Goal: Task Accomplishment & Management: Manage account settings

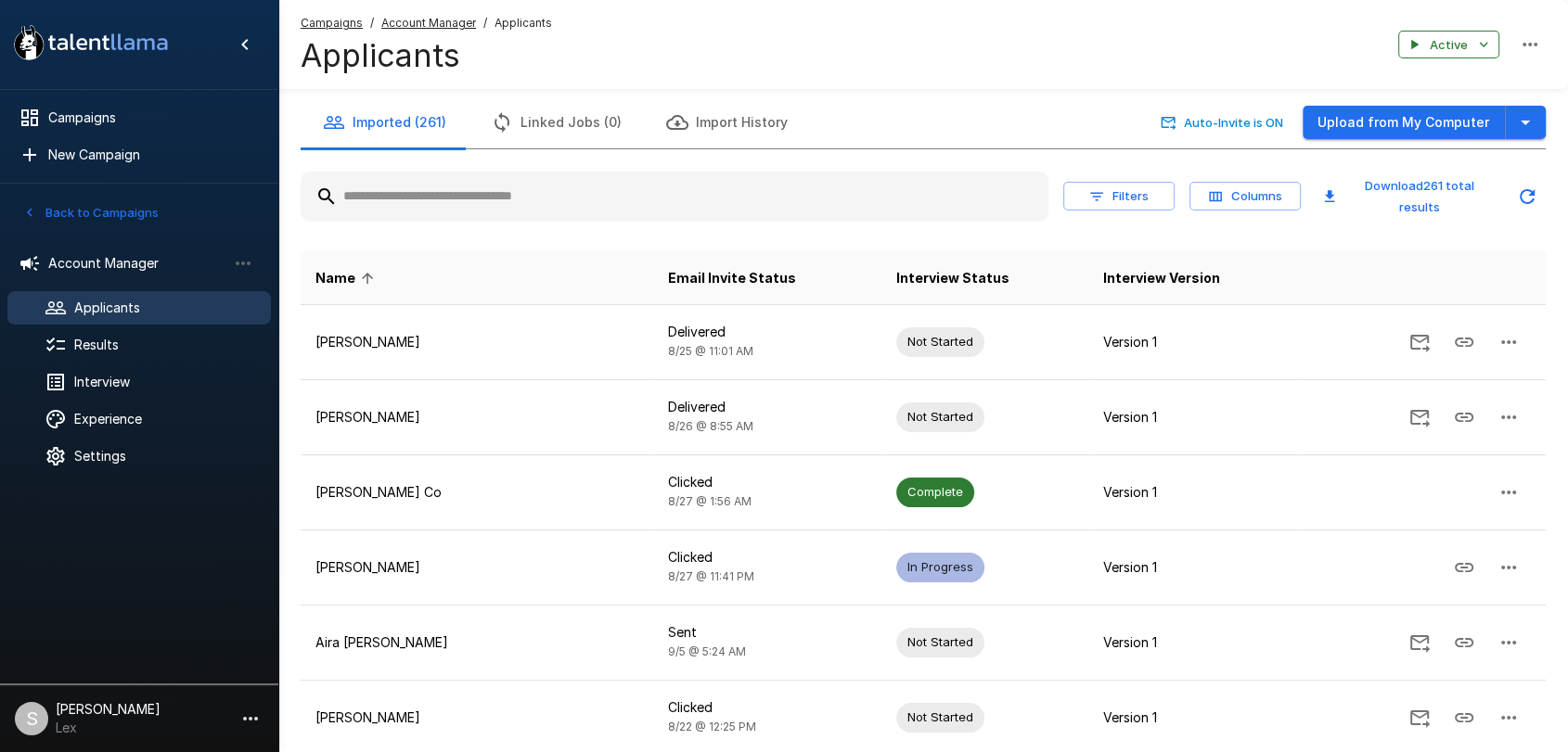
click at [83, 208] on button "Back to Campaigns" at bounding box center [91, 212] width 145 height 29
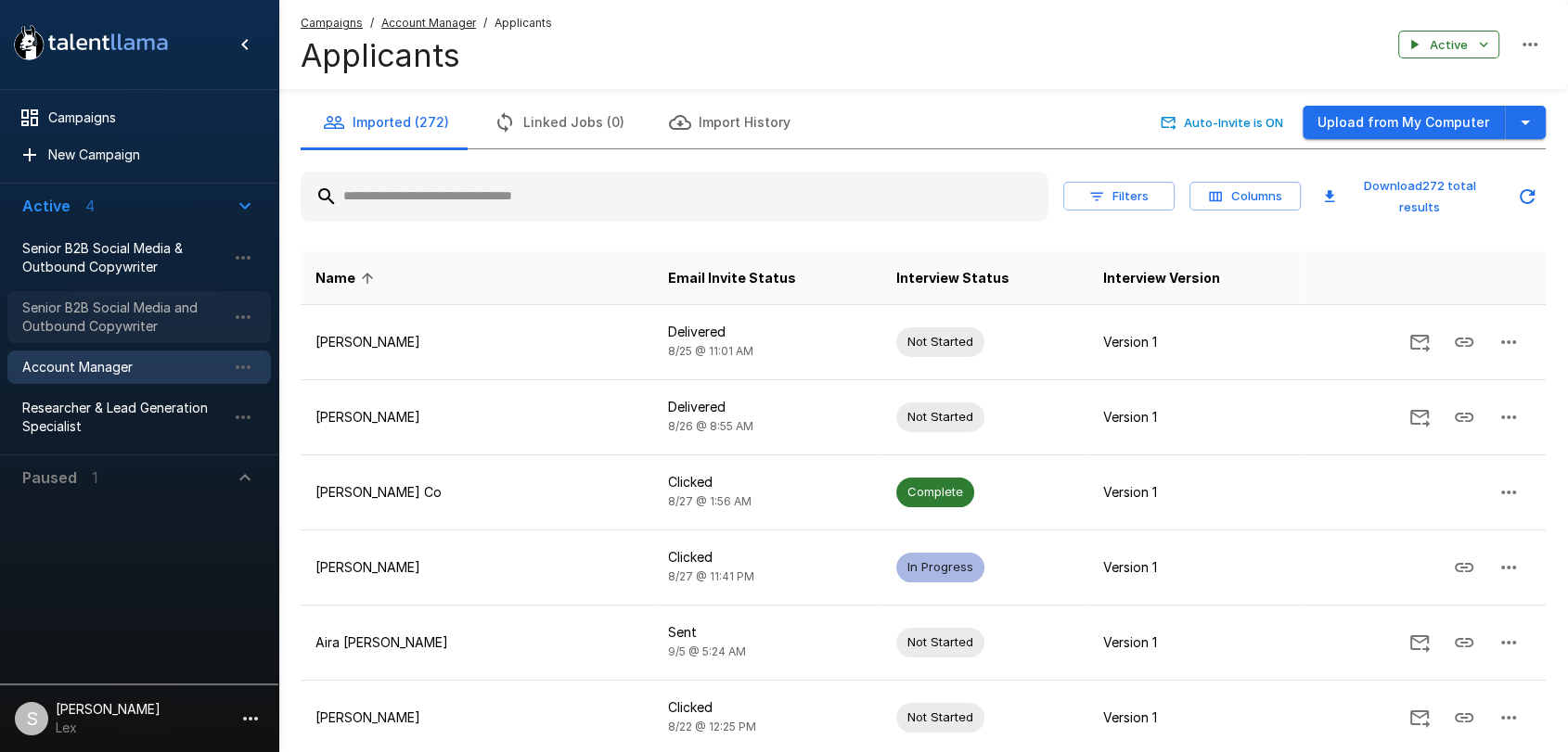
click at [95, 324] on span "Senior B2B Social Media and Outbound Copywriter" at bounding box center [124, 317] width 204 height 37
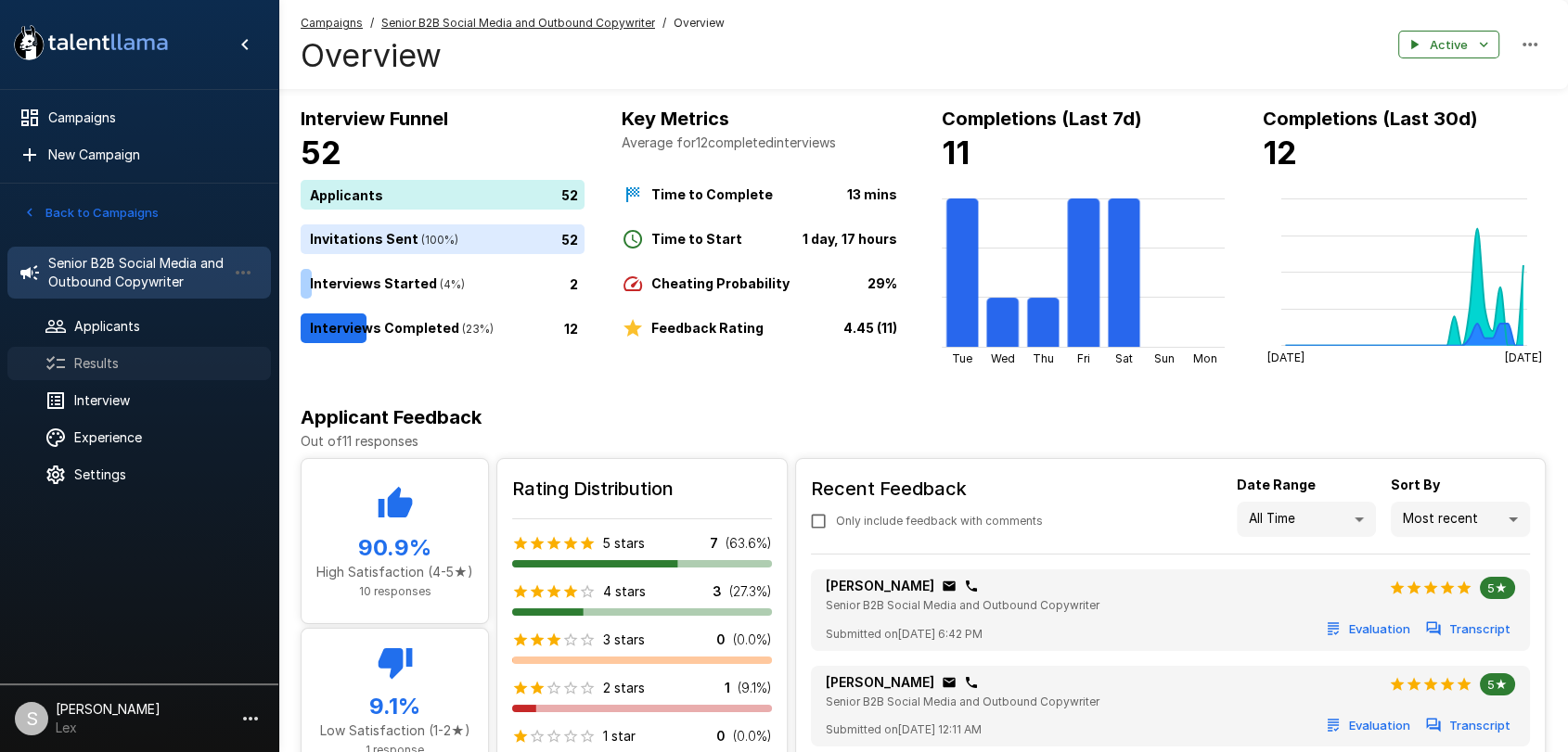
click at [140, 370] on span "Results" at bounding box center [165, 364] width 181 height 19
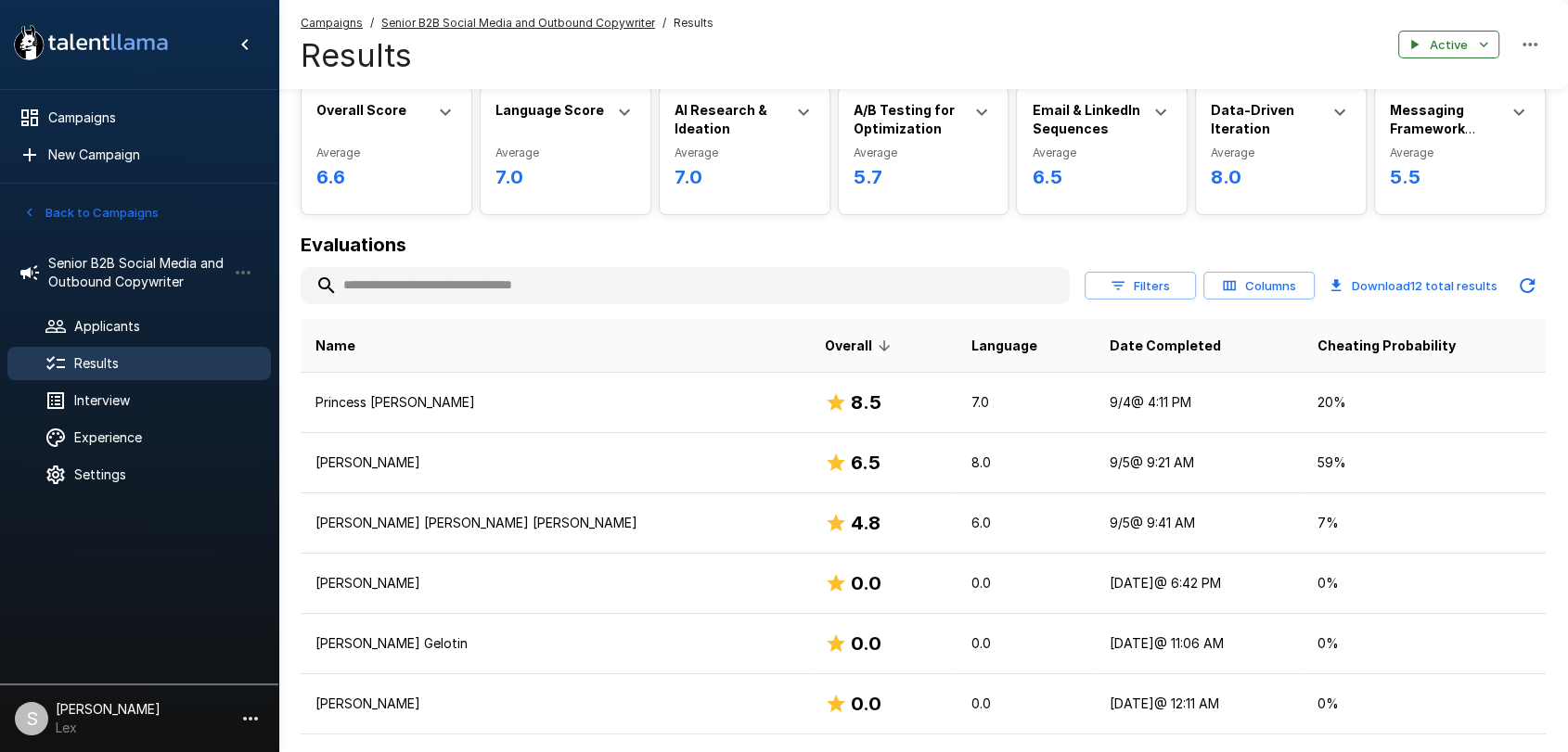
scroll to position [210, 0]
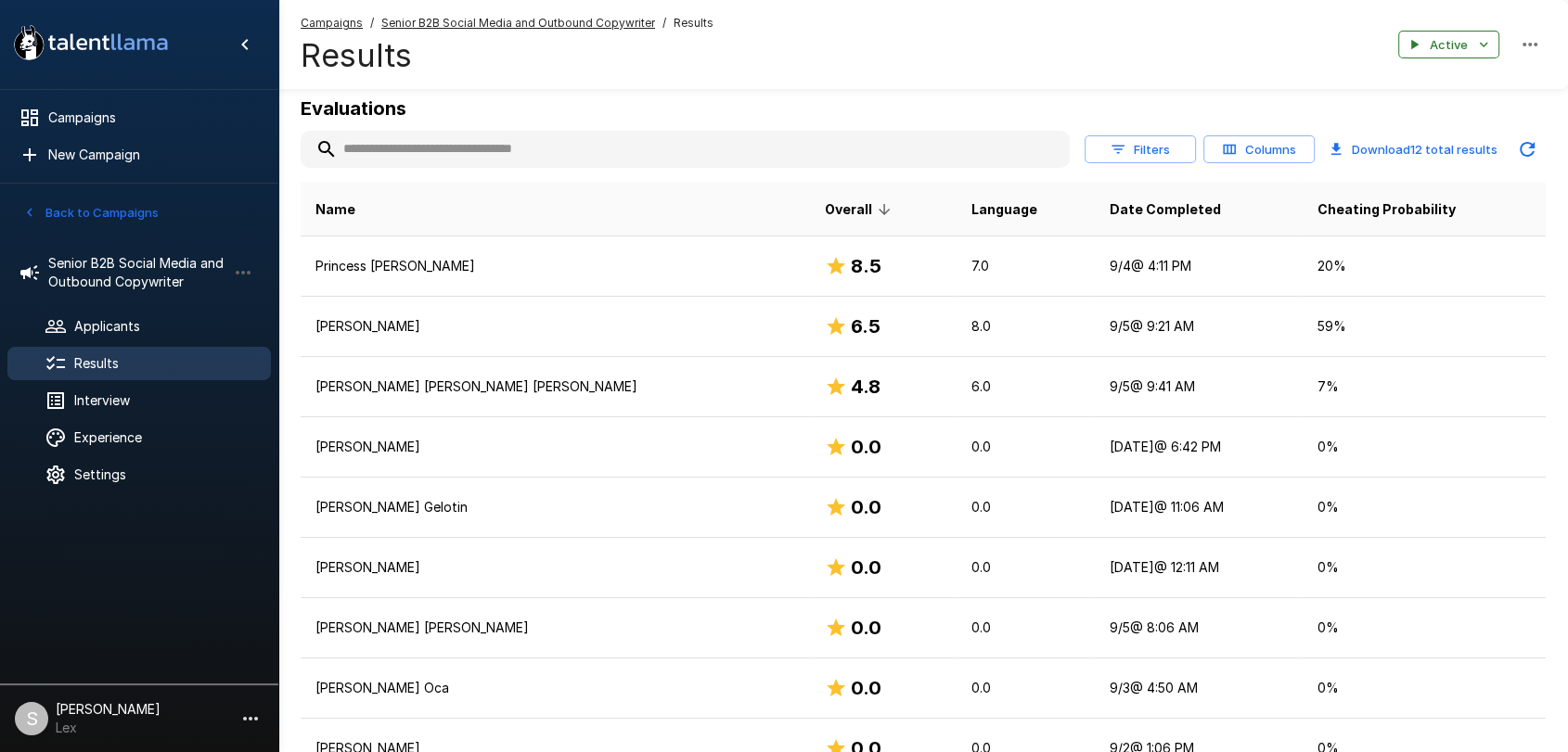
click at [74, 217] on button "Back to Campaigns" at bounding box center [91, 212] width 145 height 29
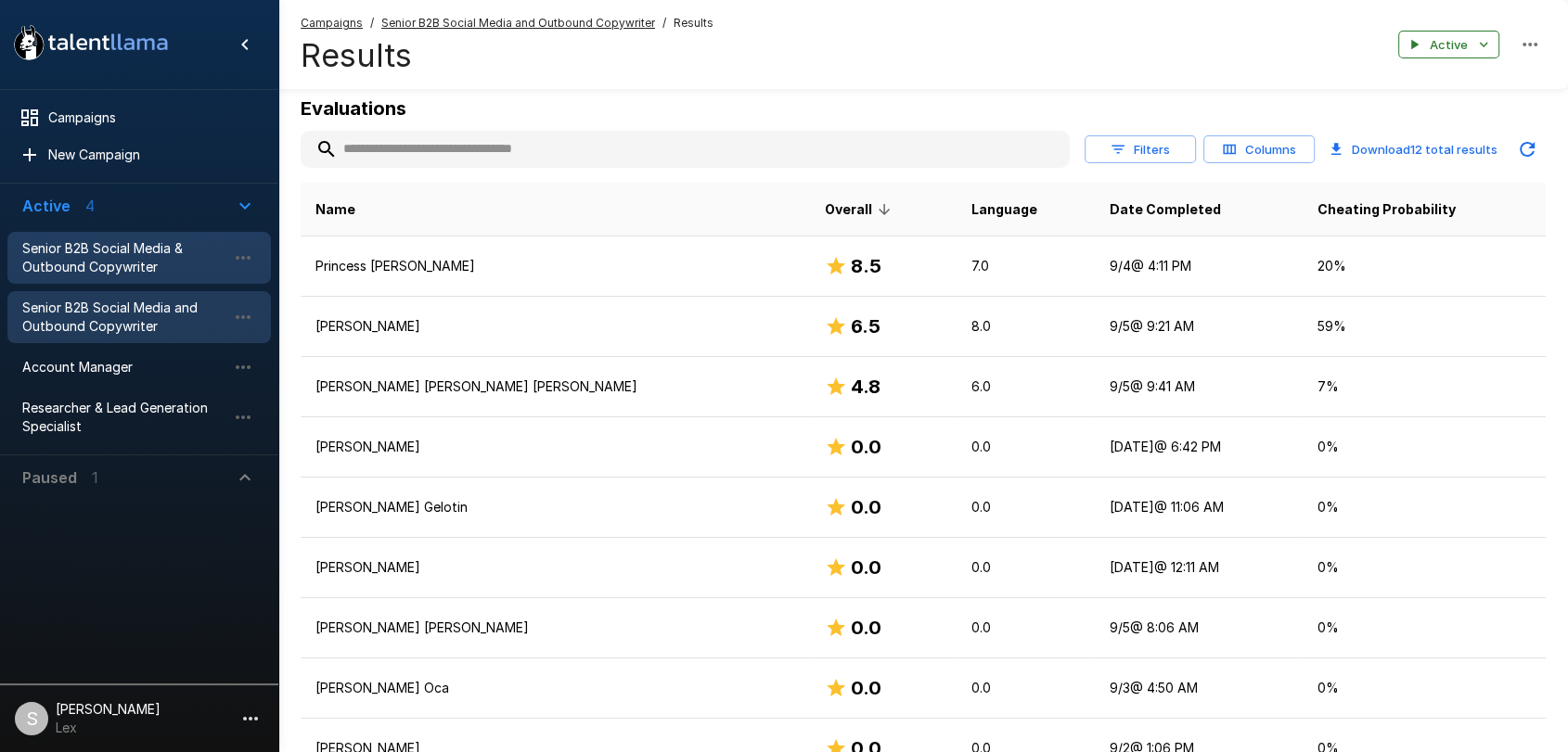
click at [74, 255] on span "Senior B2B Social Media & Outbound Copywriter" at bounding box center [124, 258] width 204 height 37
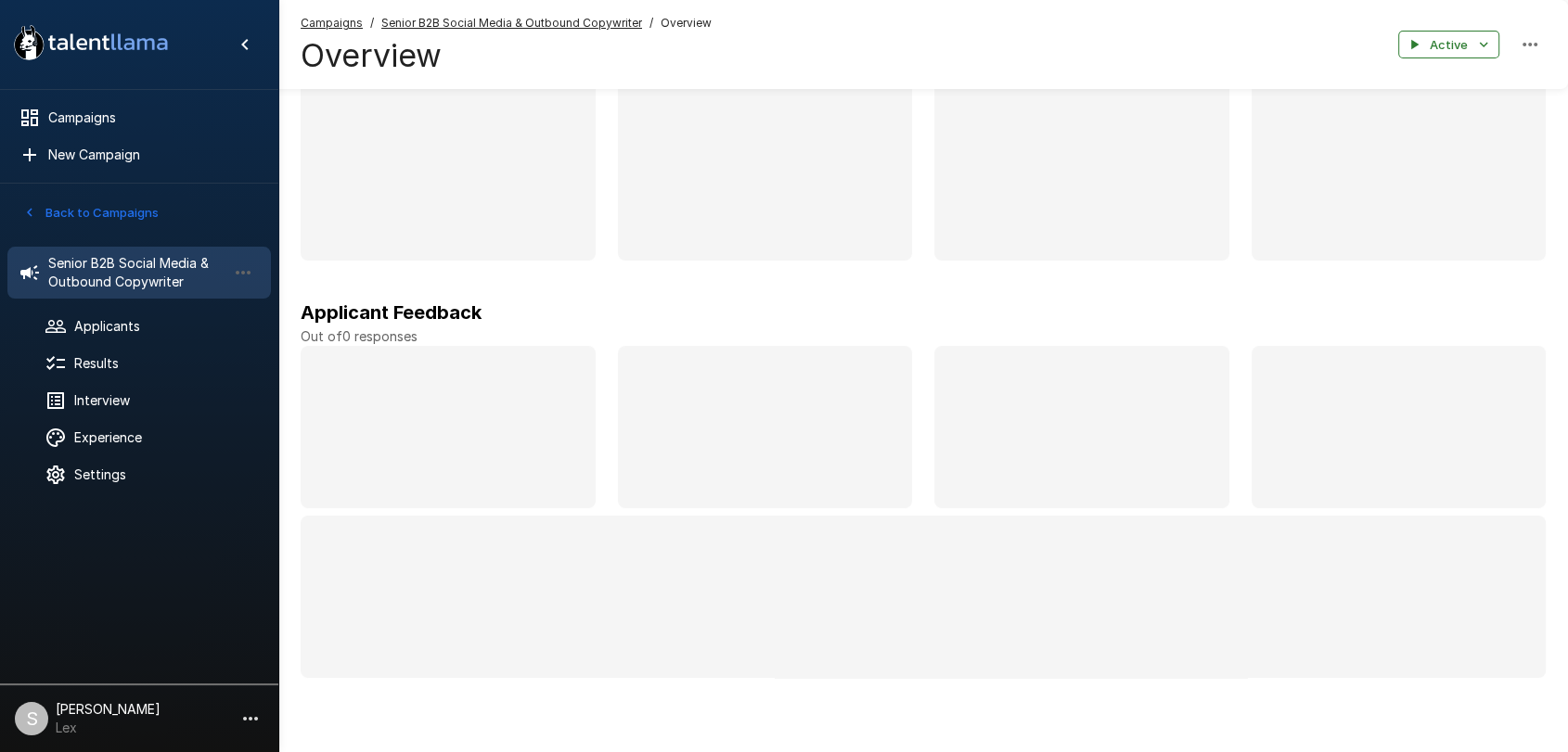
scroll to position [109, 0]
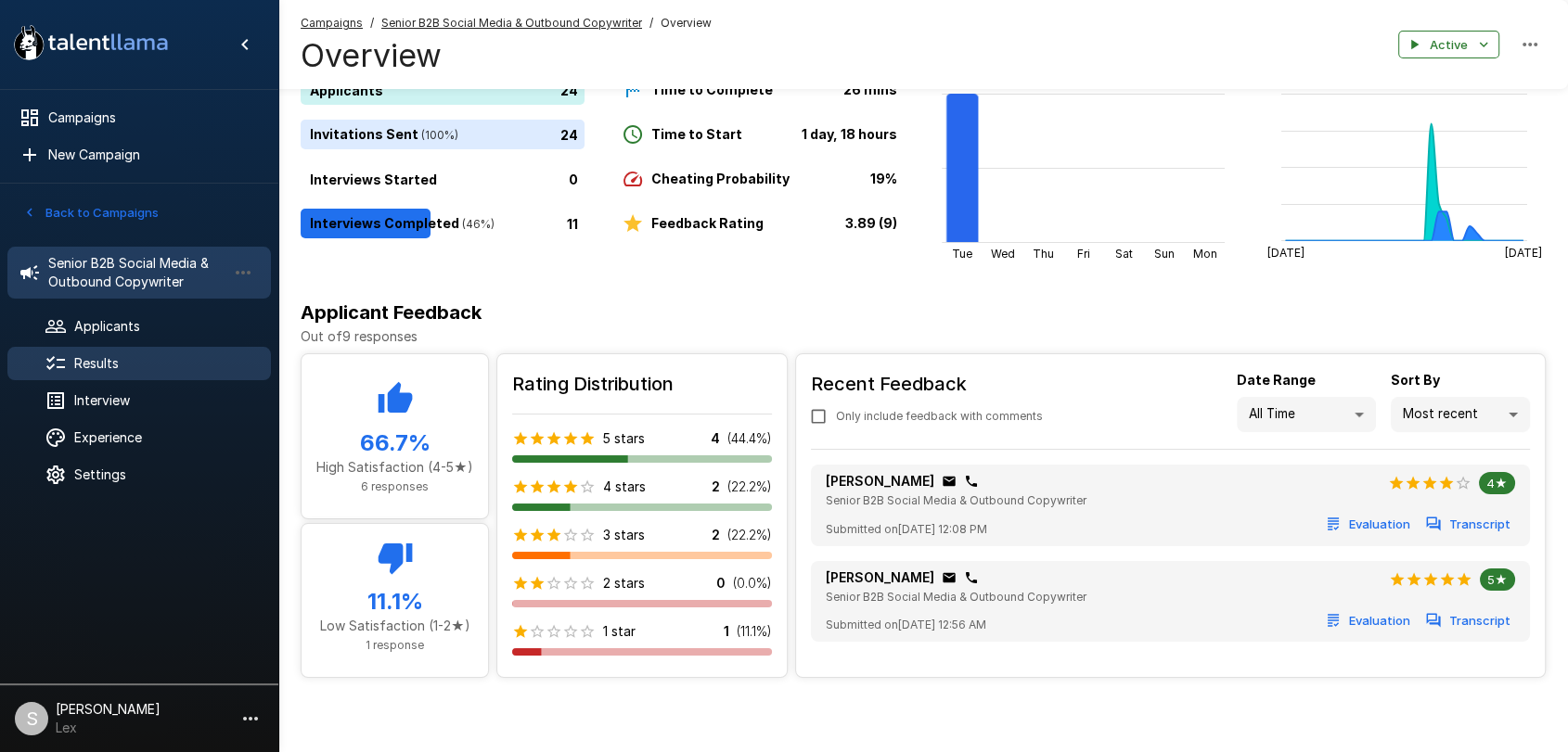
click at [95, 369] on span "Results" at bounding box center [165, 364] width 181 height 19
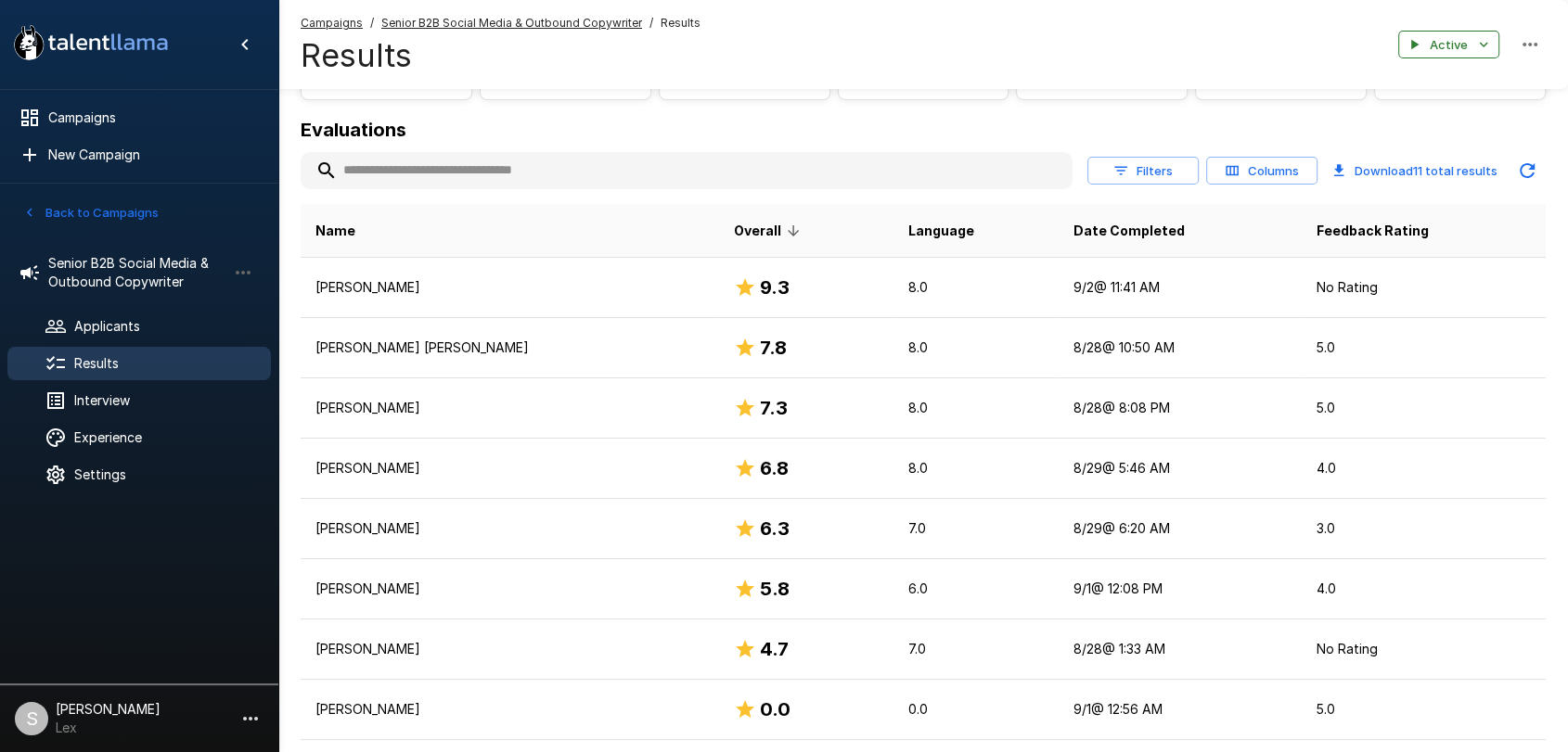
scroll to position [249, 0]
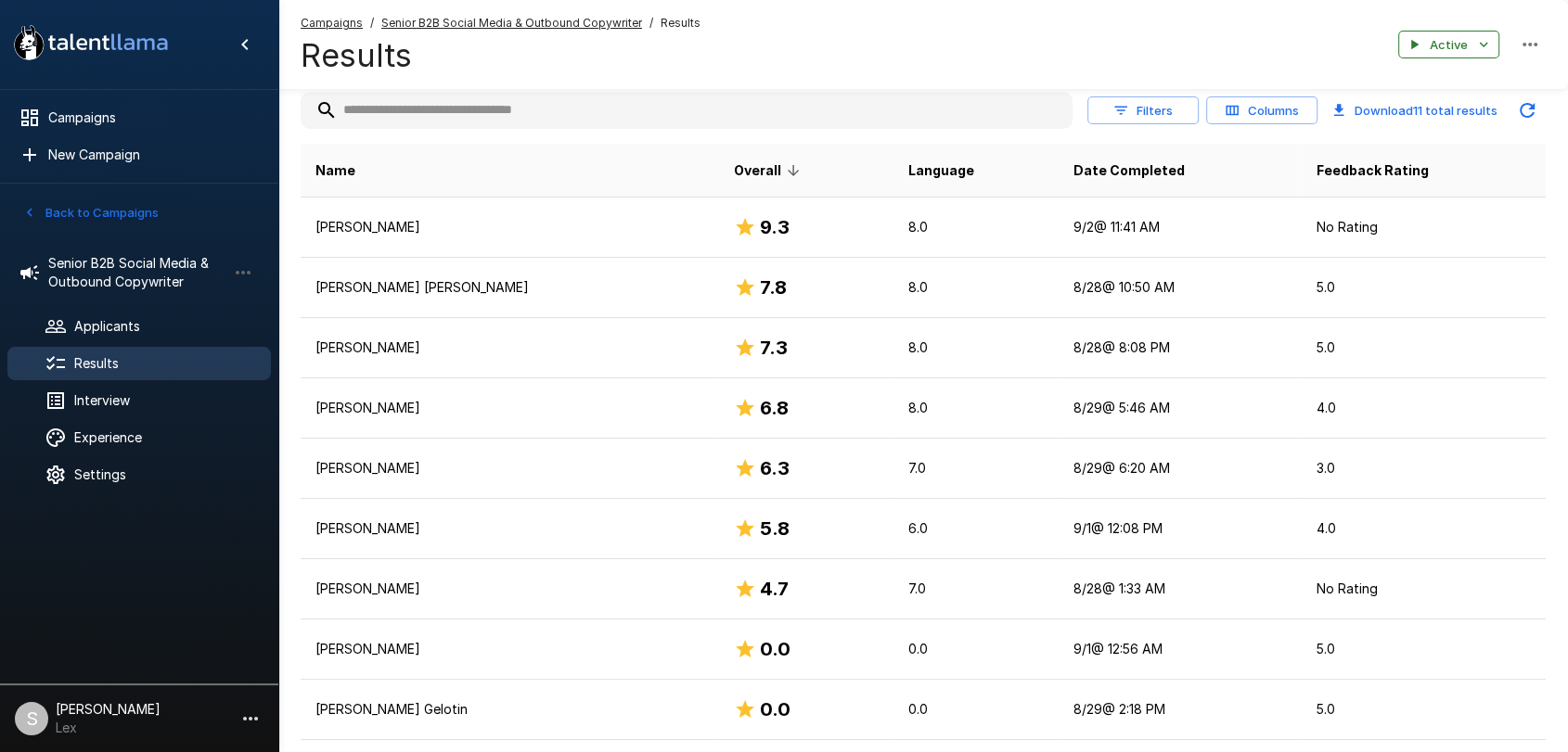
click at [69, 212] on button "Back to Campaigns" at bounding box center [91, 212] width 145 height 29
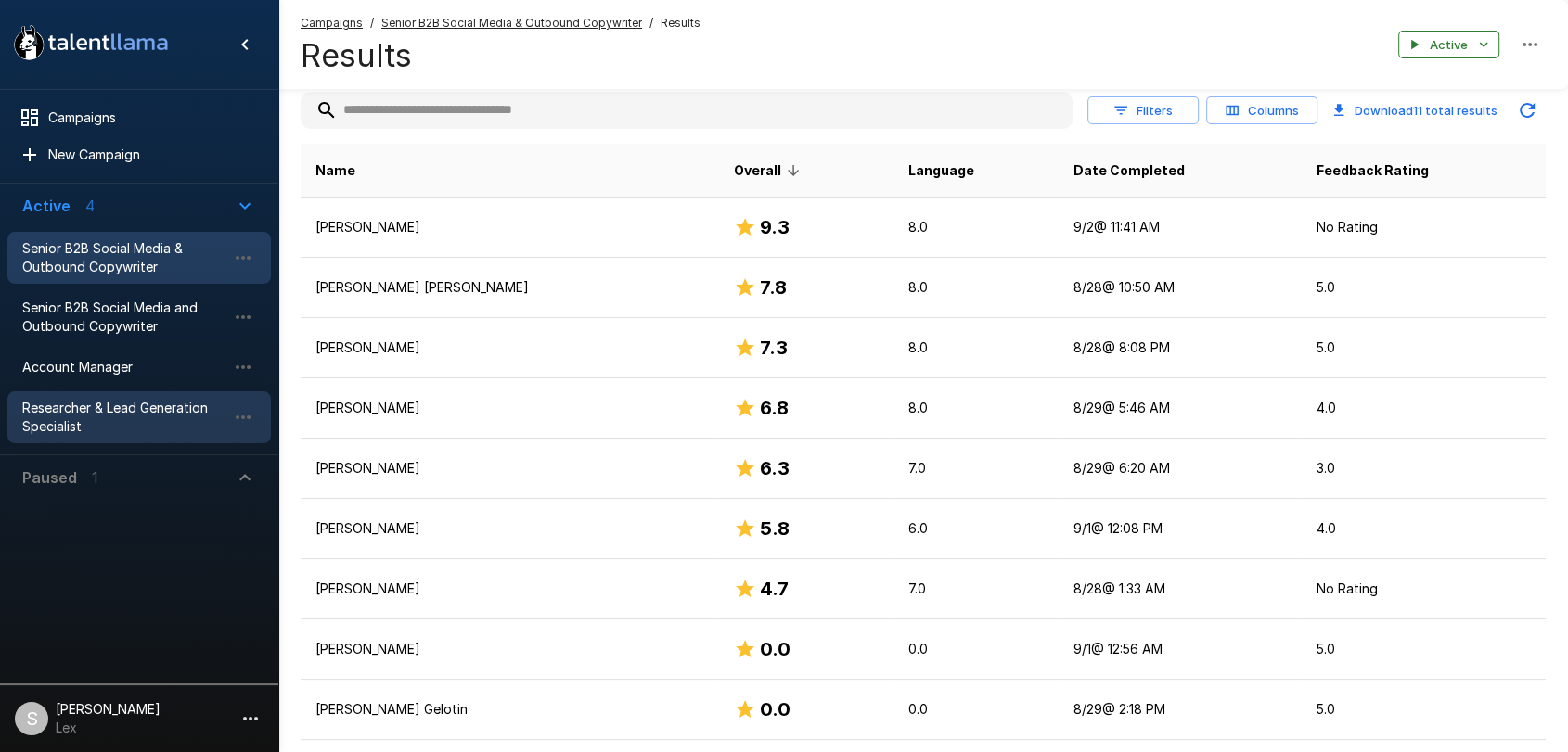
click at [74, 406] on span "Researcher & Lead Generation Specialist" at bounding box center [124, 418] width 204 height 37
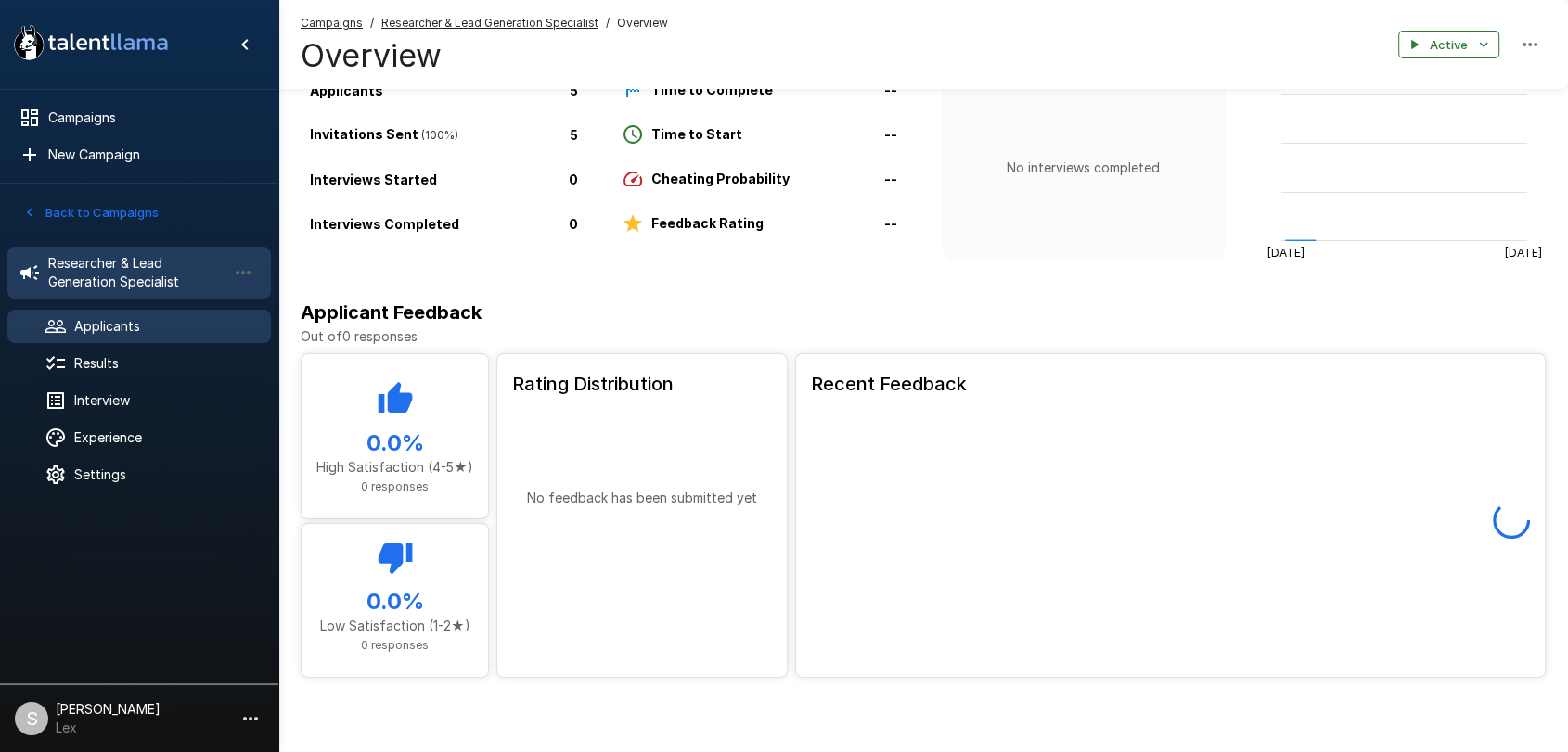
scroll to position [109, 0]
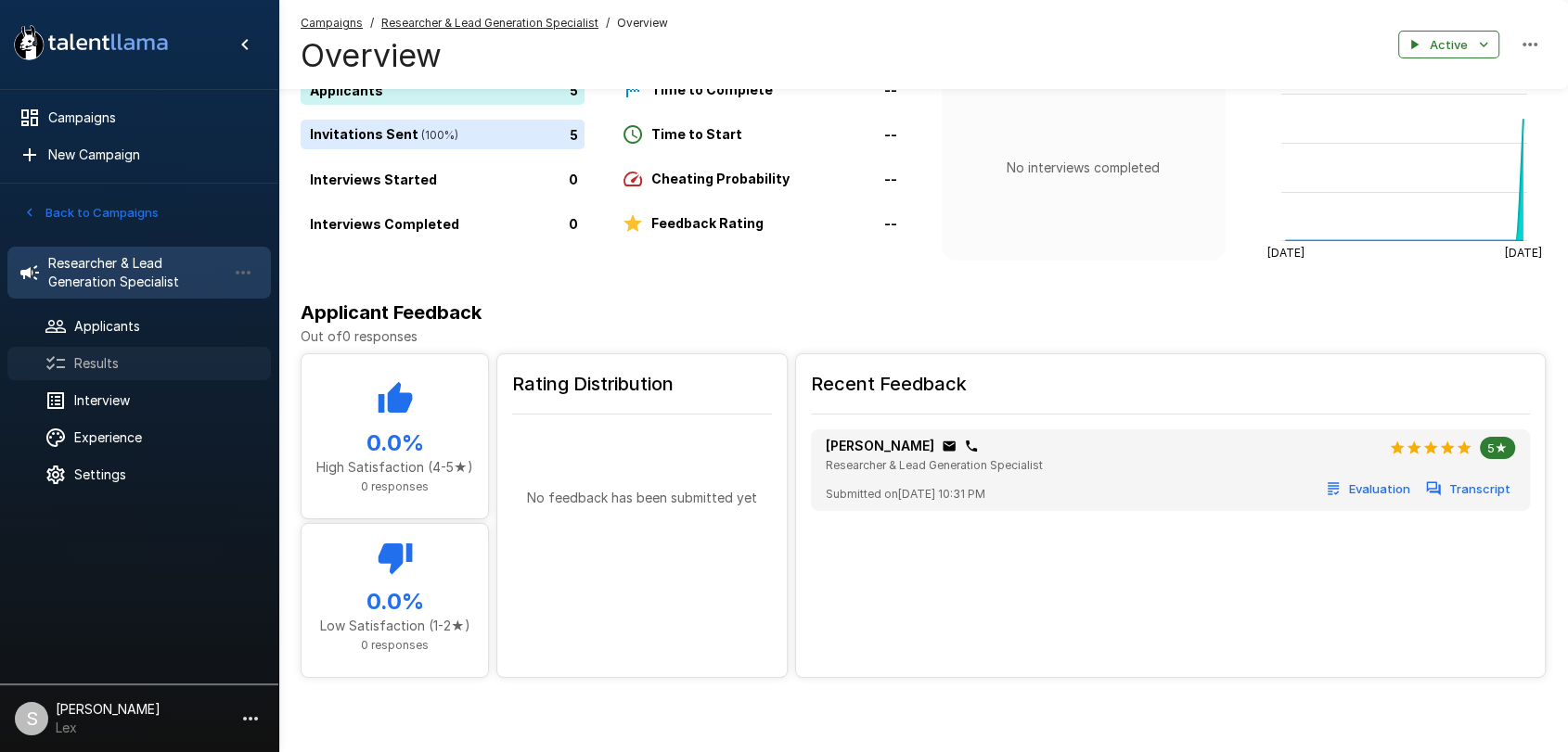
click at [85, 356] on span "Results" at bounding box center [165, 364] width 181 height 19
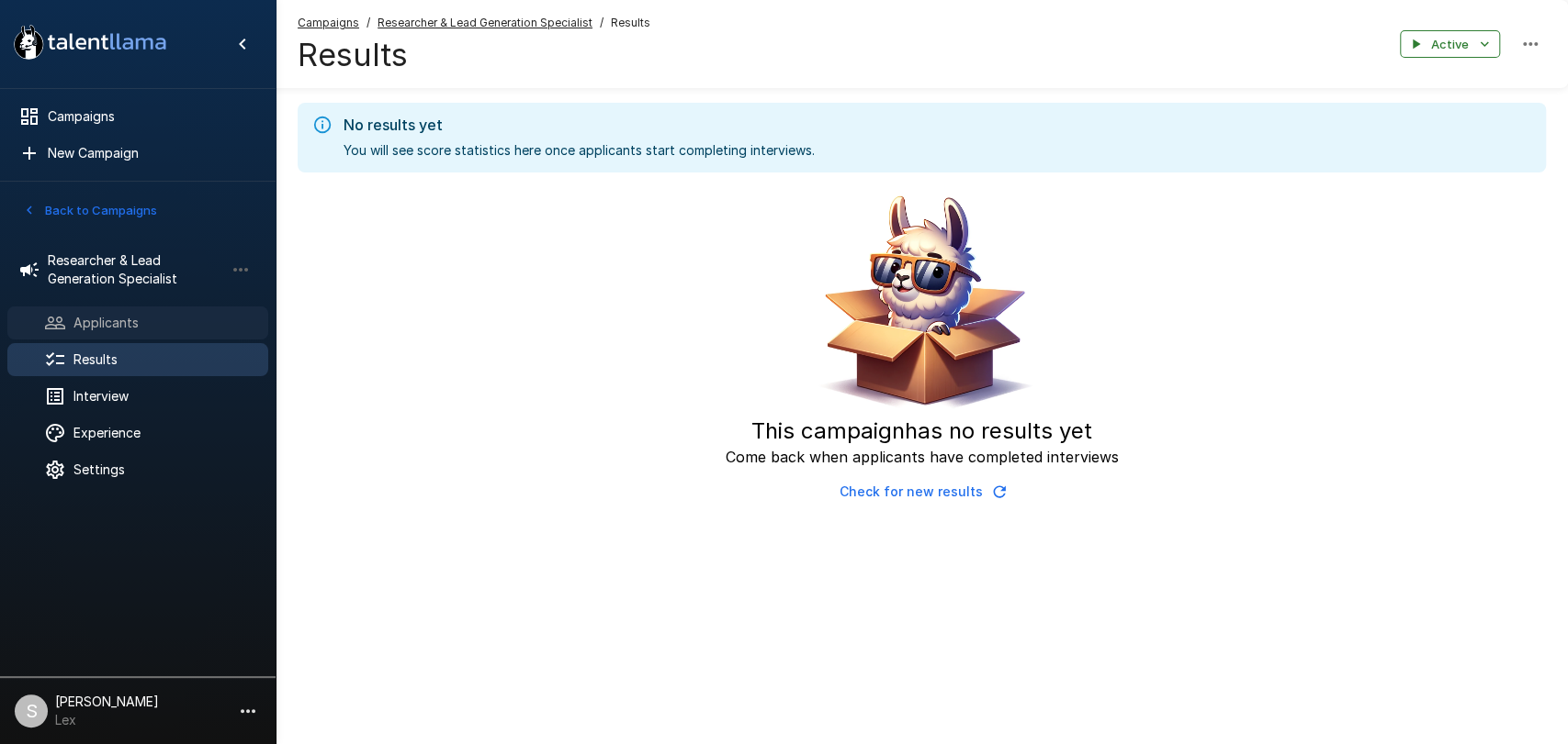
click at [111, 332] on div "Applicants" at bounding box center [137, 323] width 261 height 33
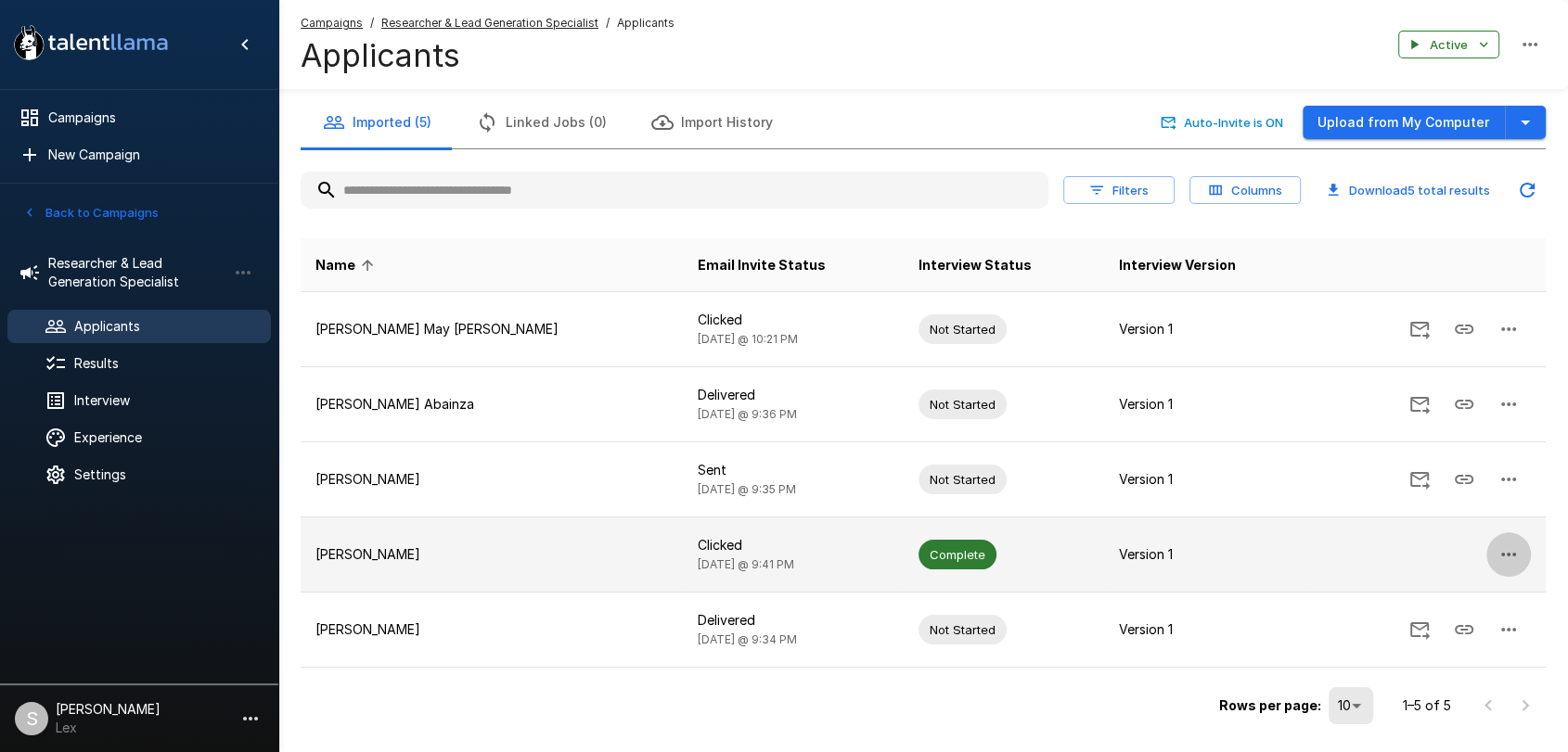
click at [1499, 554] on icon "button" at bounding box center [1508, 555] width 22 height 22
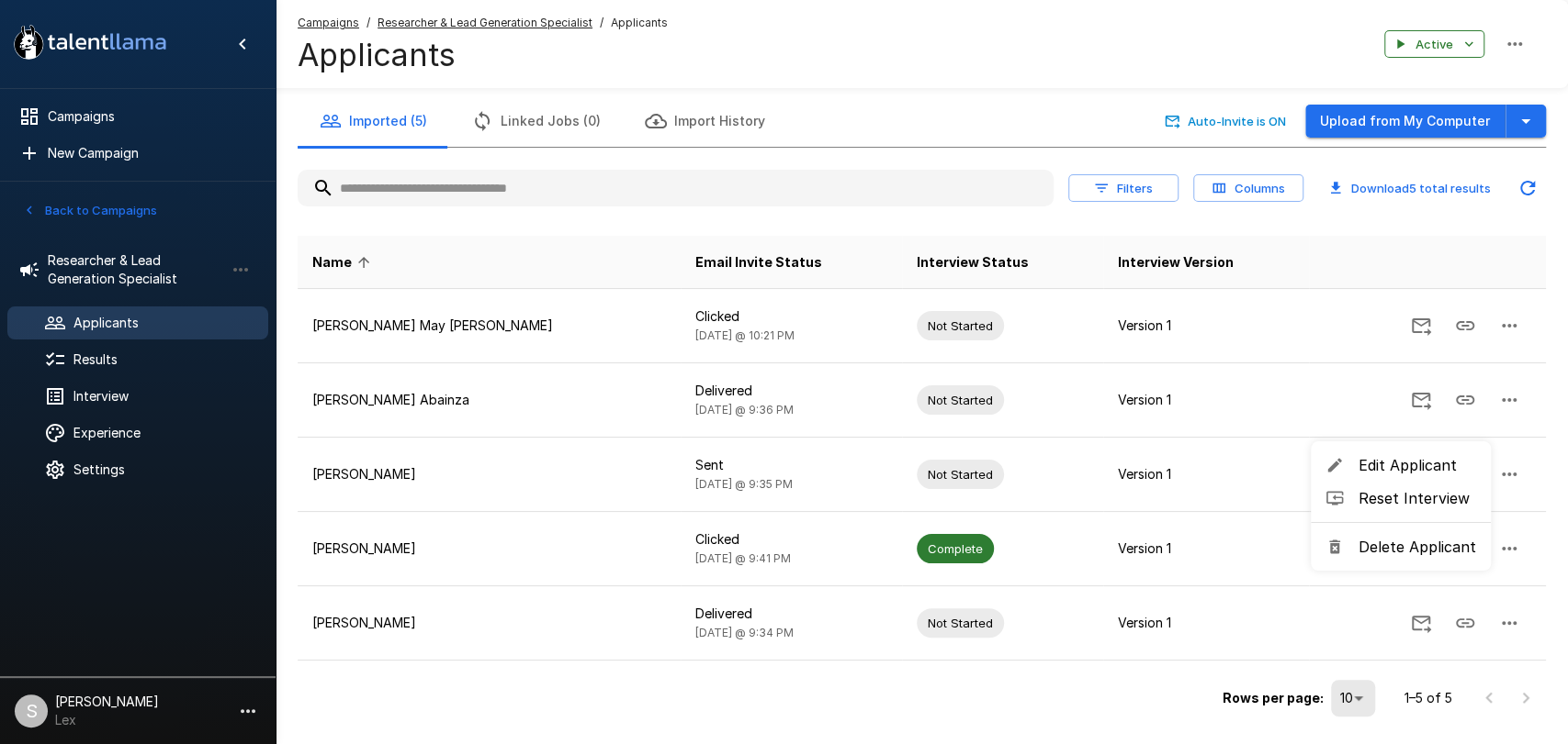
click at [1412, 459] on span "Edit Applicant" at bounding box center [1417, 465] width 118 height 22
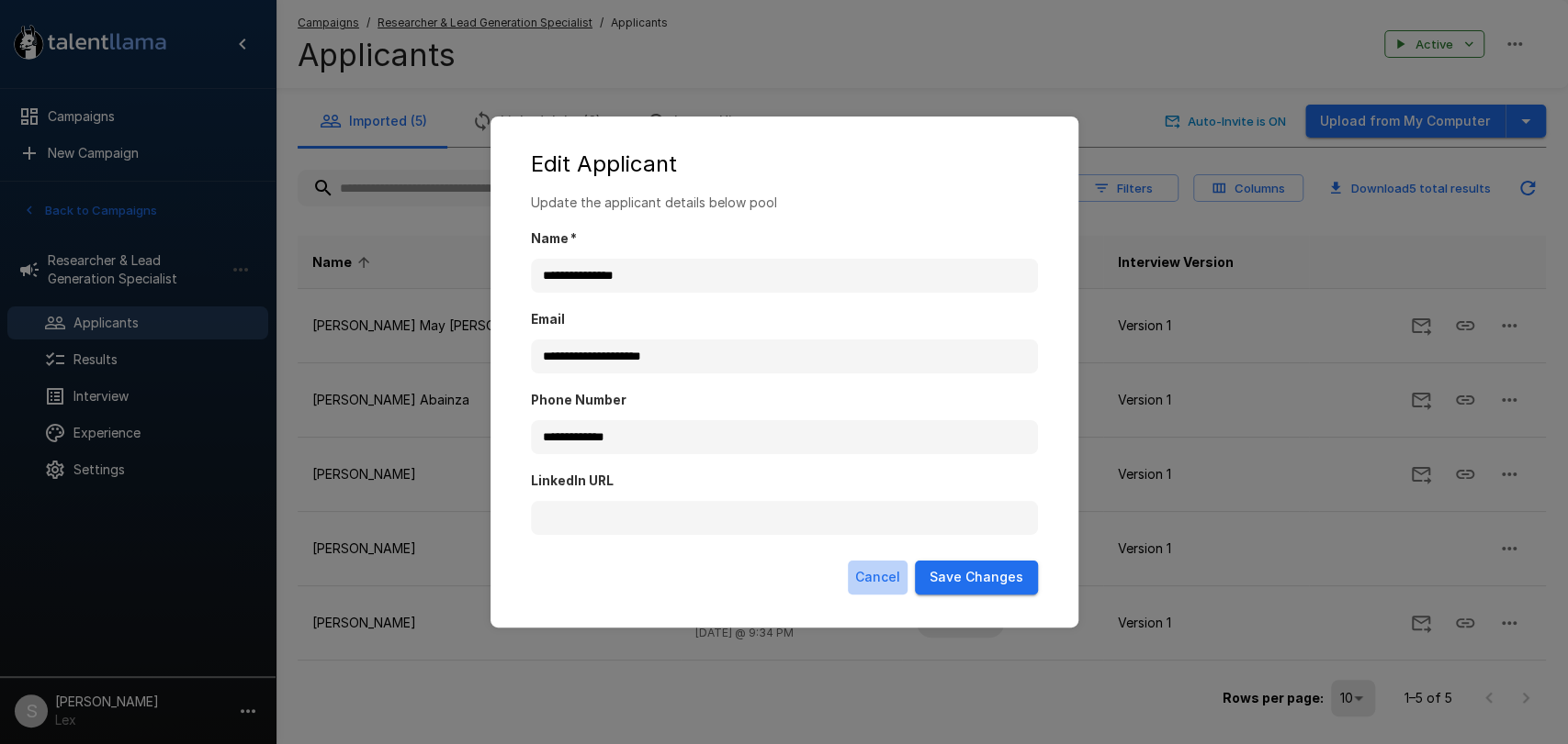
click at [884, 573] on button "Cancel" at bounding box center [877, 577] width 60 height 34
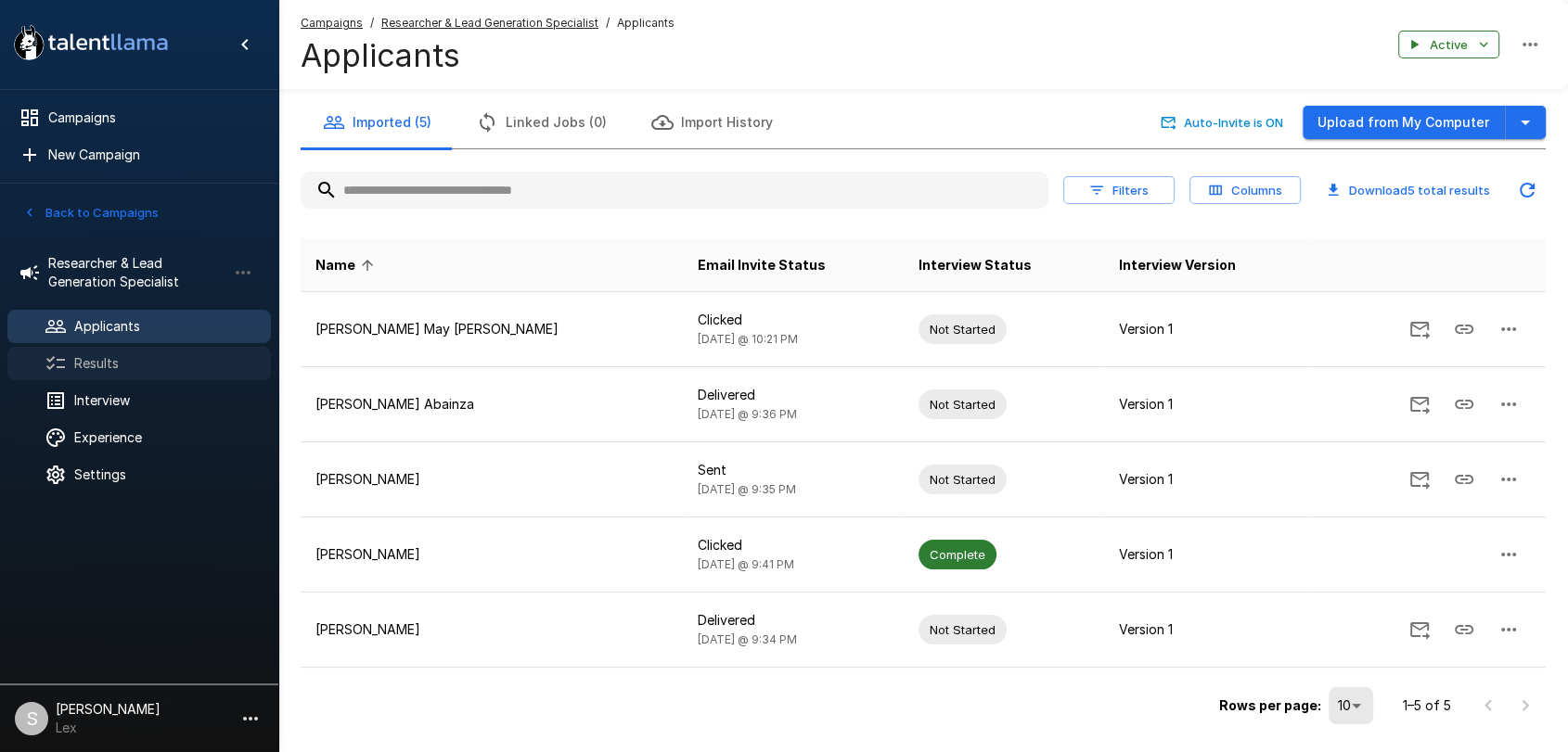
click at [86, 369] on span "Results" at bounding box center [165, 364] width 181 height 19
